Goal: Check status: Check status

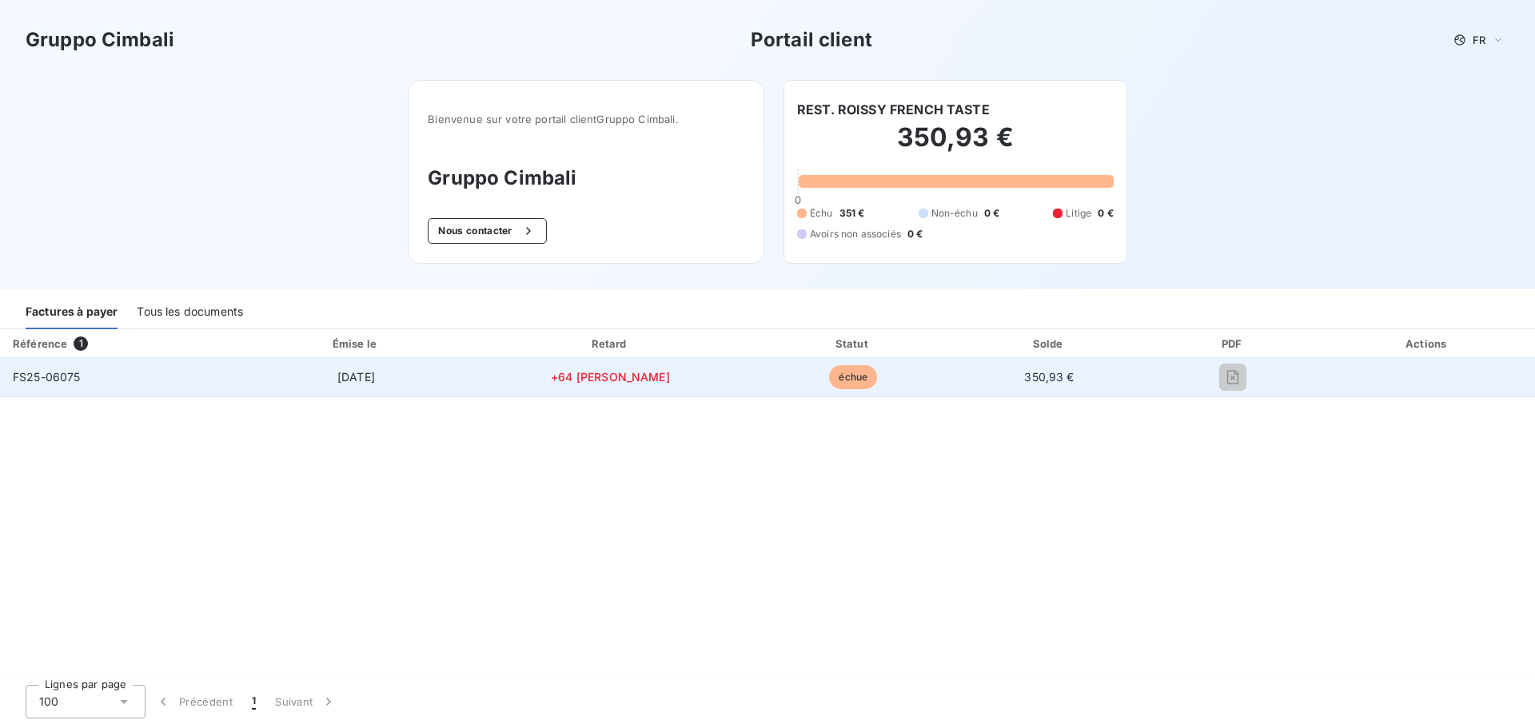
click at [78, 380] on span "FS25-06075" at bounding box center [47, 377] width 68 height 14
click at [71, 381] on span "FS25-06075" at bounding box center [47, 377] width 68 height 14
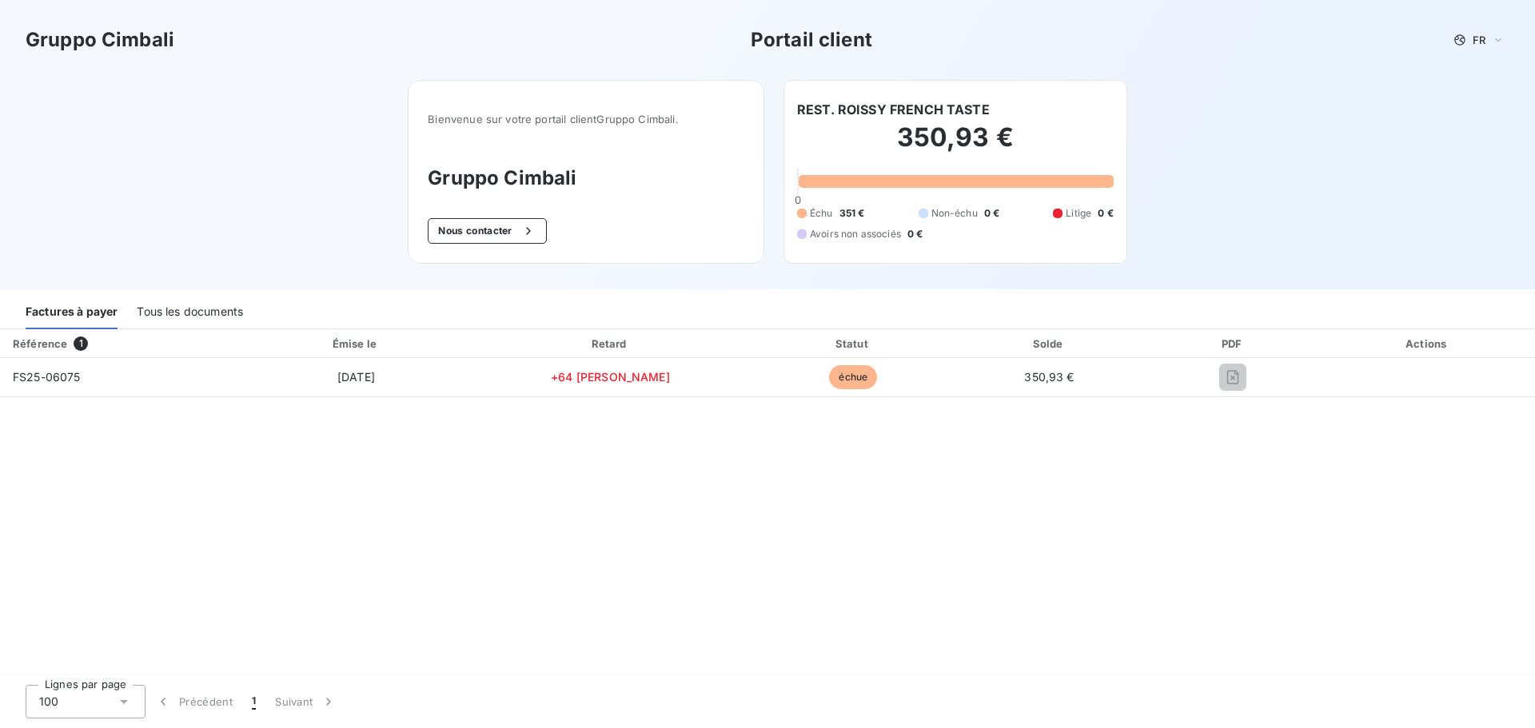
click at [487, 182] on h3 "Gruppo Cimbali" at bounding box center [586, 178] width 317 height 29
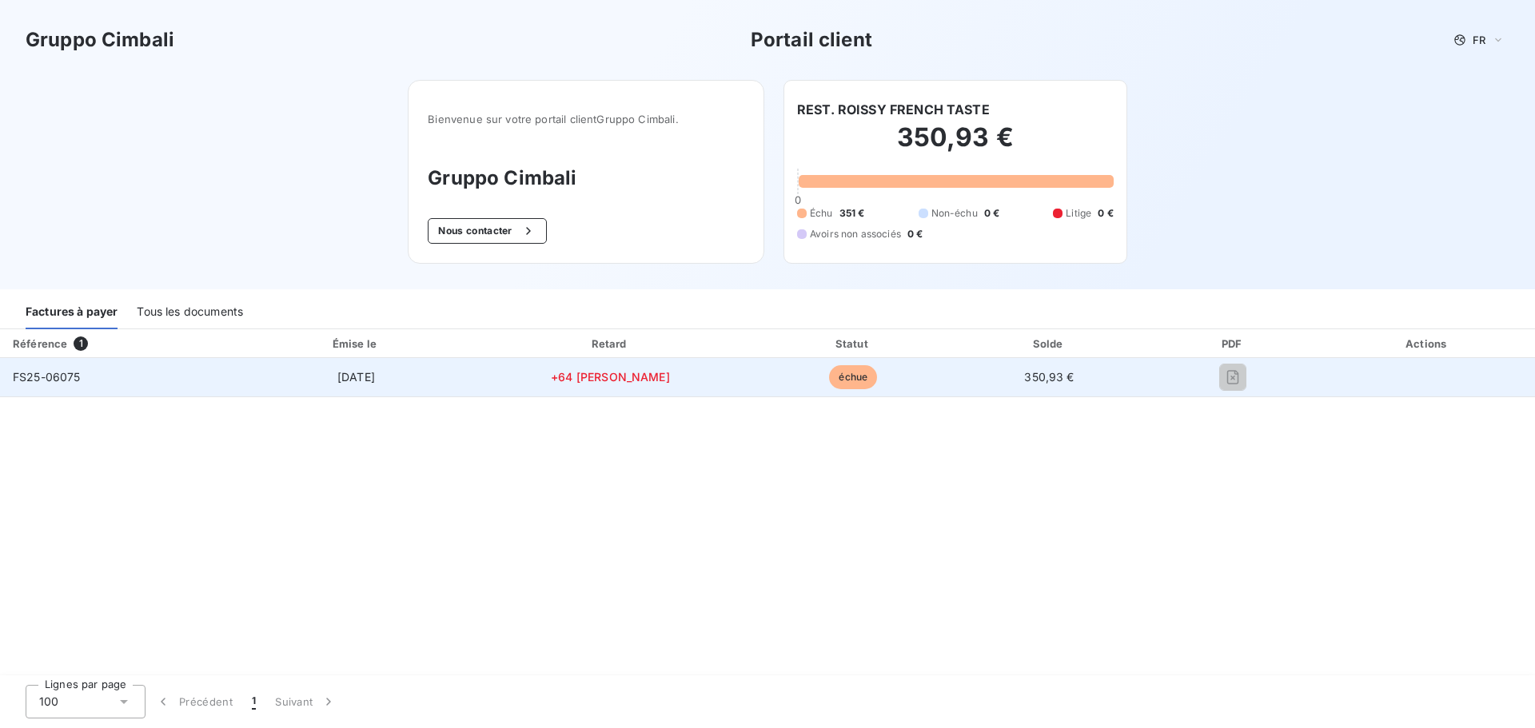
click at [390, 388] on td "[DATE]" at bounding box center [356, 377] width 222 height 38
click at [623, 378] on span "+64 [PERSON_NAME]" at bounding box center [610, 377] width 119 height 14
click at [614, 377] on span "+64 [PERSON_NAME]" at bounding box center [610, 377] width 119 height 14
drag, startPoint x: 824, startPoint y: 377, endPoint x: 1021, endPoint y: 367, distance: 197.8
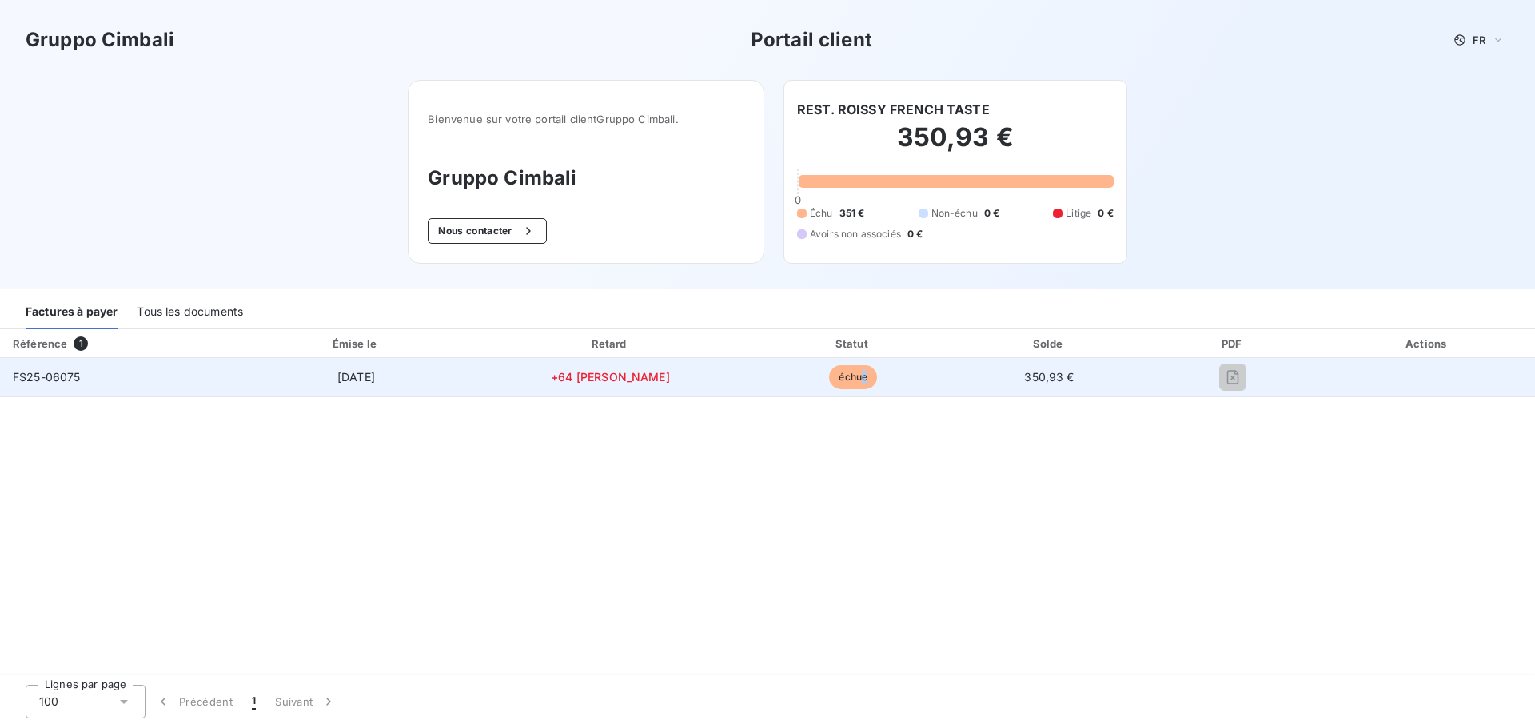
click at [829, 376] on span "échue" at bounding box center [853, 377] width 48 height 24
click at [1044, 365] on td "350,93 €" at bounding box center [1049, 377] width 194 height 38
click at [1171, 375] on div at bounding box center [1233, 378] width 149 height 26
